Goal: Transaction & Acquisition: Purchase product/service

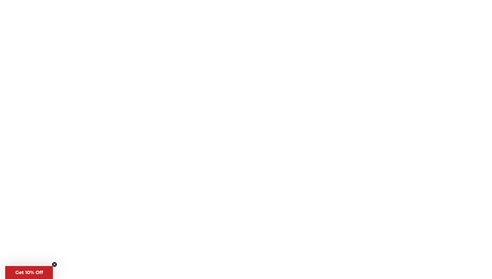
type input "****"
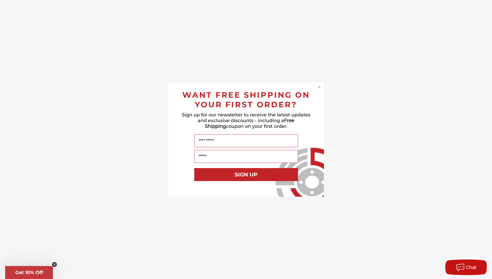
scroll to position [130, 0]
click at [320, 87] on circle "Close dialog" at bounding box center [321, 87] width 5 height 5
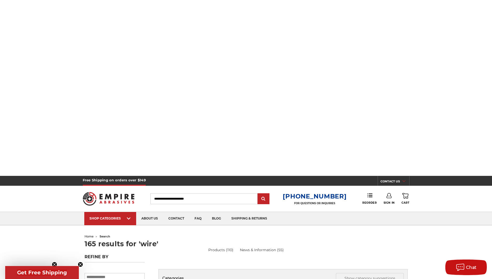
scroll to position [260, 0]
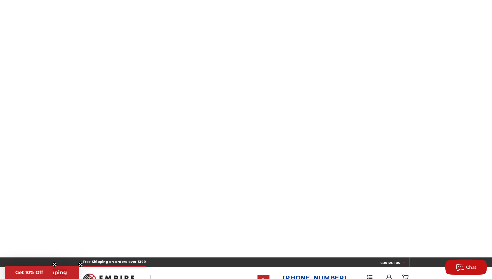
scroll to position [234, 0]
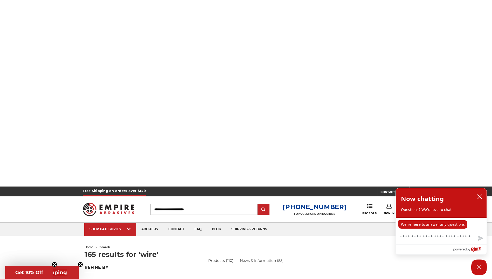
scroll to position [286, 0]
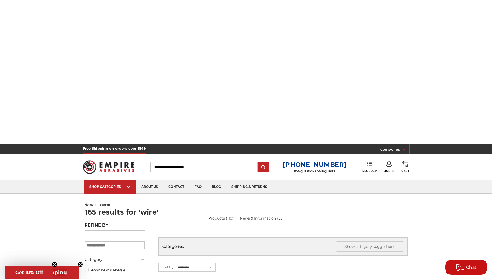
scroll to position [337, 0]
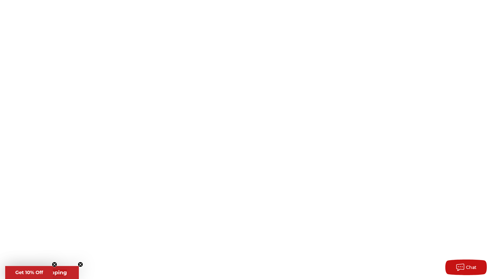
scroll to position [0, 0]
